Goal: Task Accomplishment & Management: Use online tool/utility

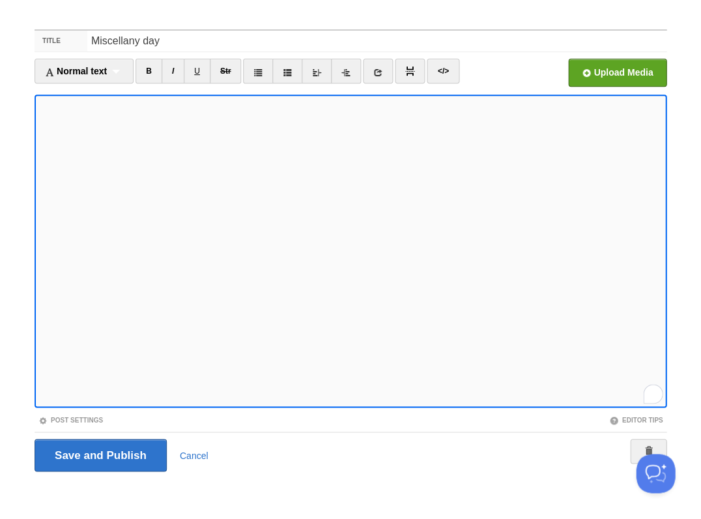
scroll to position [532, 0]
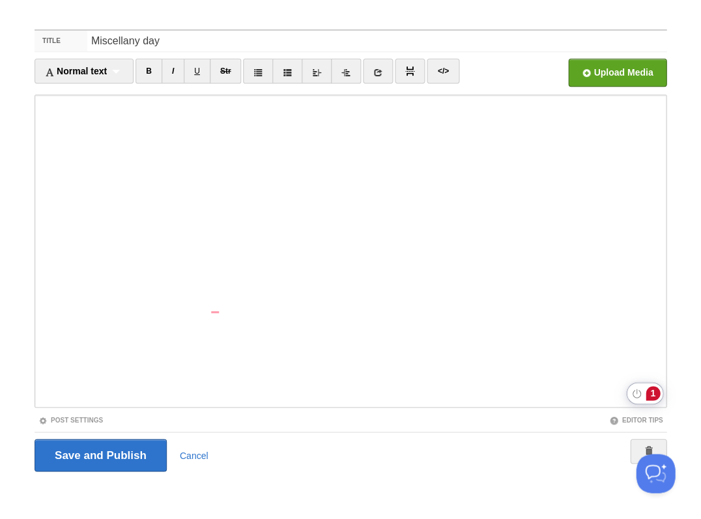
click at [653, 390] on div "1" at bounding box center [653, 393] width 14 height 14
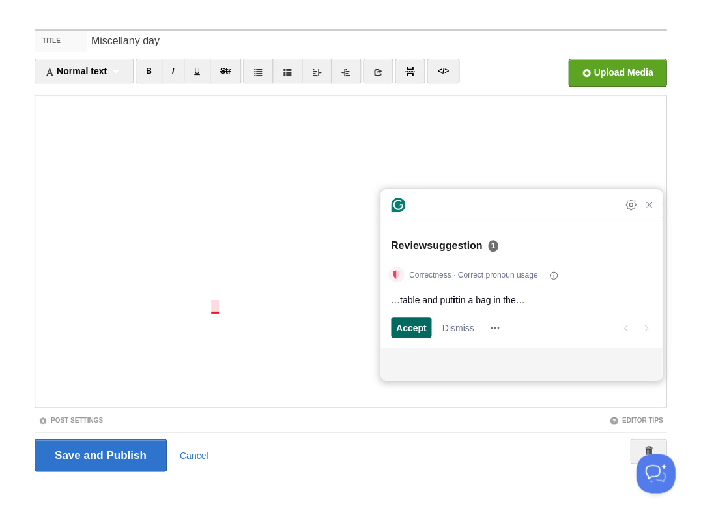
click at [407, 330] on span "Accept" at bounding box center [411, 328] width 31 height 14
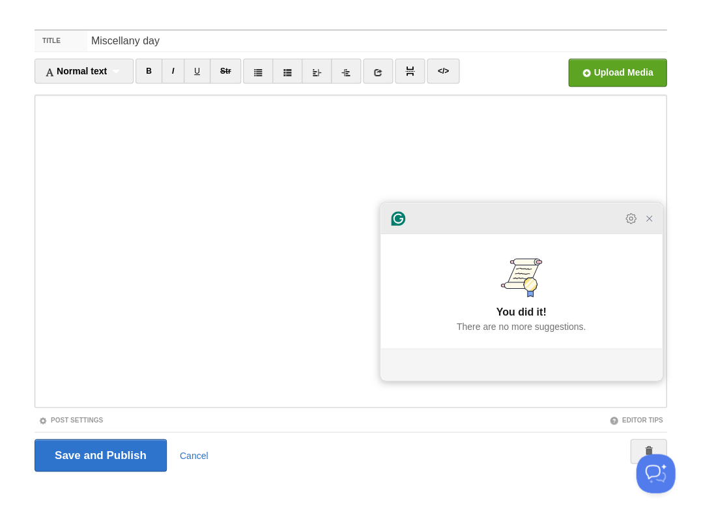
click at [651, 234] on div at bounding box center [520, 218] width 281 height 31
click at [651, 221] on icon "Close Grammarly Assistant" at bounding box center [648, 218] width 5 height 5
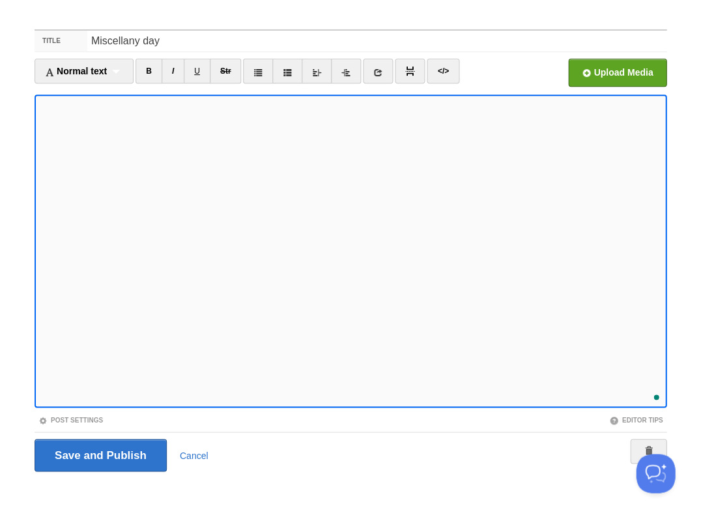
scroll to position [569, 0]
click at [99, 453] on input "Save and Publish" at bounding box center [101, 454] width 132 height 33
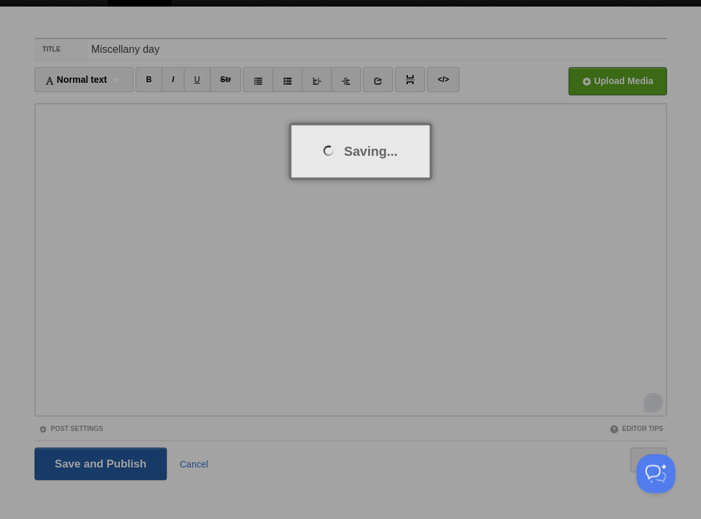
scroll to position [7, 0]
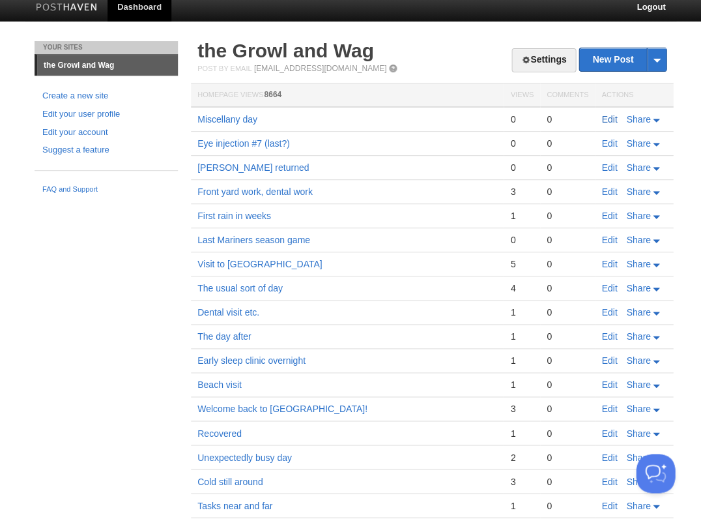
click at [612, 114] on link "Edit" at bounding box center [609, 119] width 16 height 10
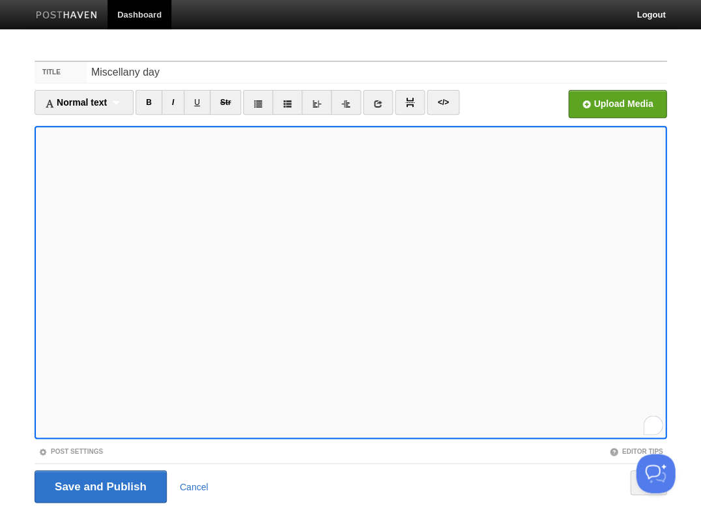
scroll to position [31, 0]
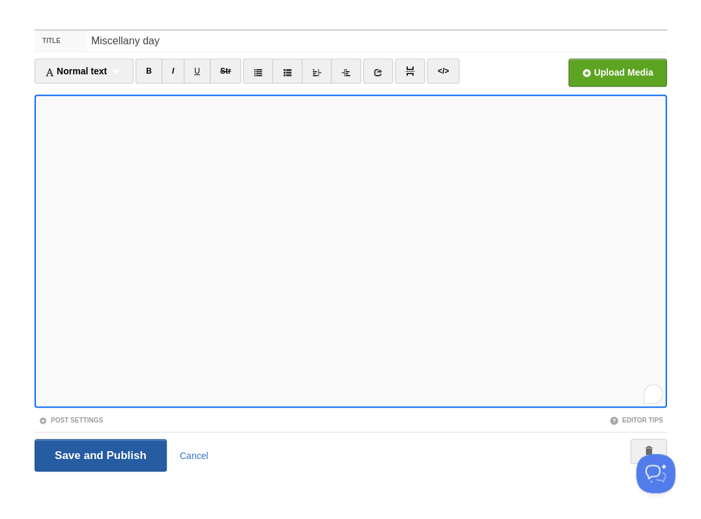
click at [99, 453] on input "Save and Publish" at bounding box center [101, 454] width 132 height 33
